Goal: Task Accomplishment & Management: Manage account settings

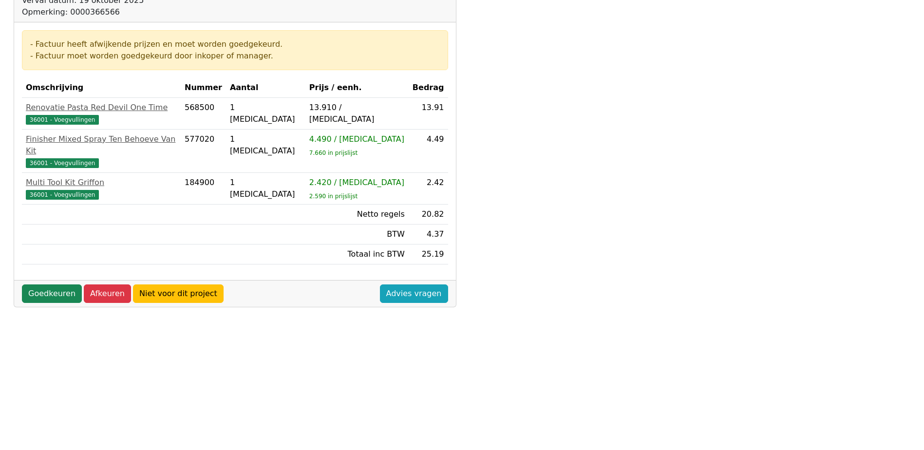
scroll to position [195, 0]
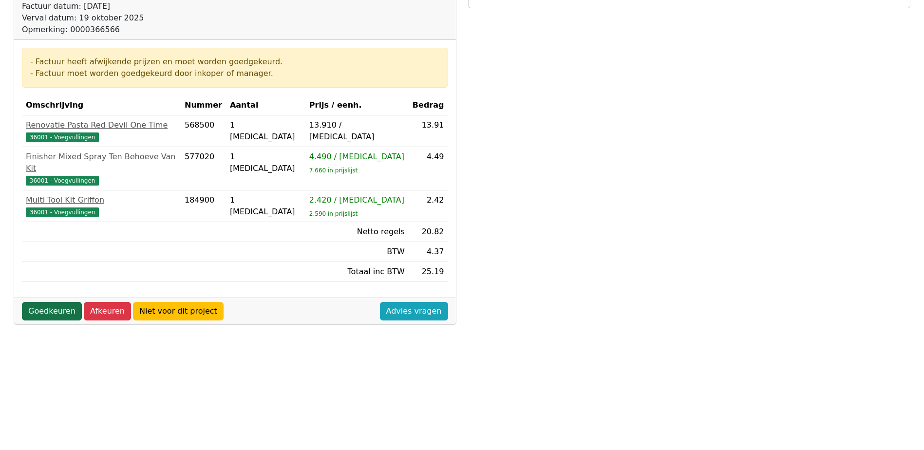
click at [62, 302] on link "Goedkeuren" at bounding box center [52, 311] width 60 height 19
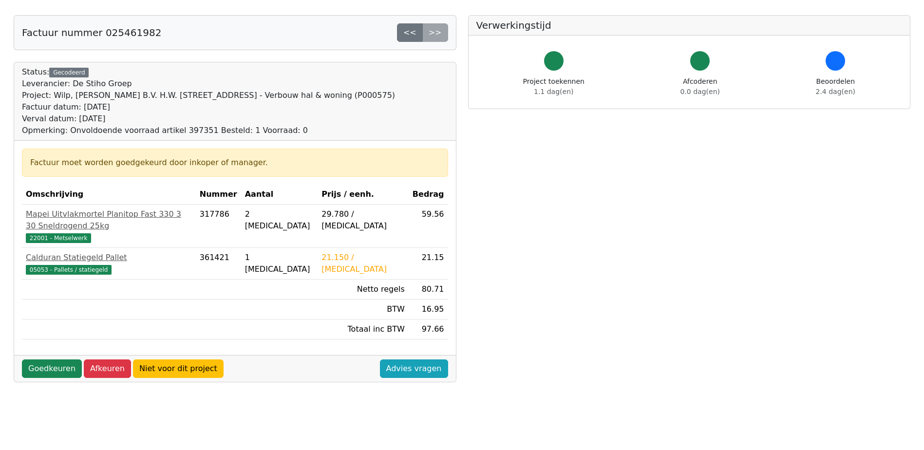
scroll to position [97, 0]
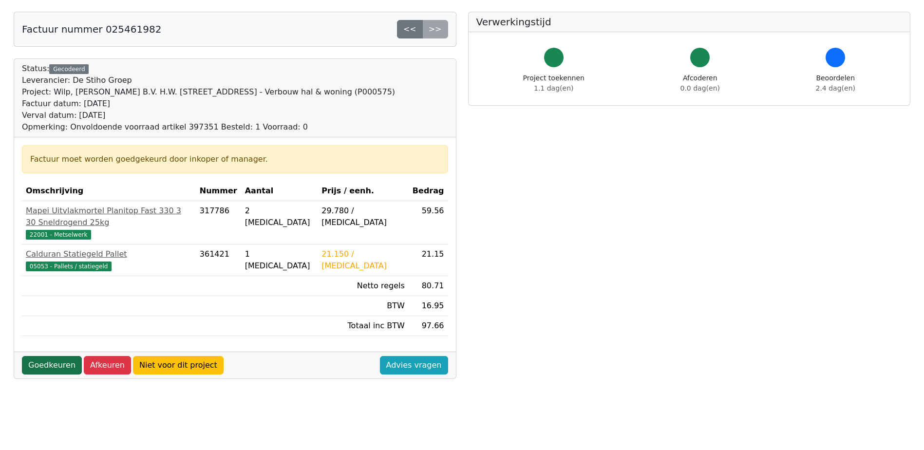
click at [53, 356] on link "Goedkeuren" at bounding box center [52, 365] width 60 height 19
